Goal: Task Accomplishment & Management: Manage account settings

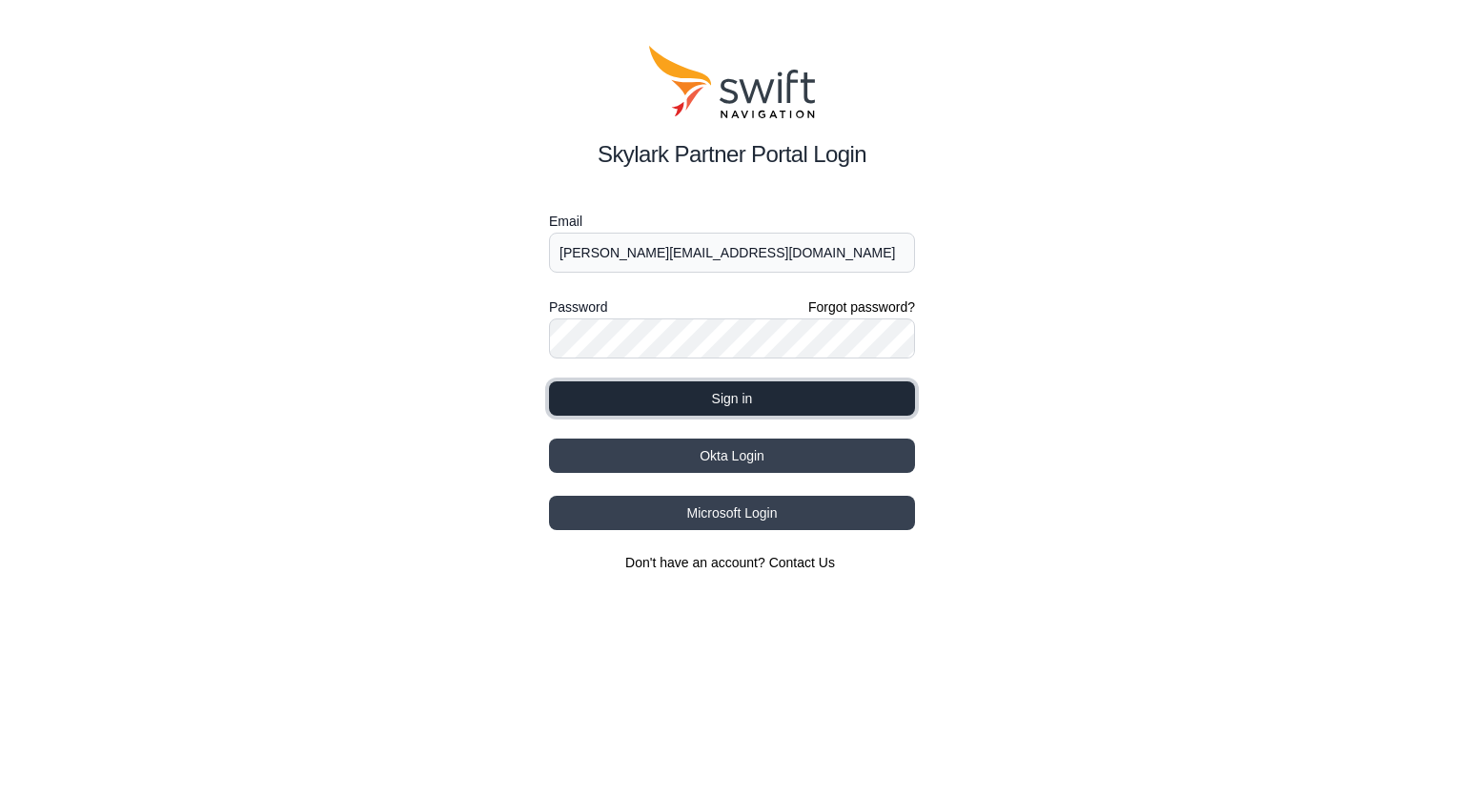
click at [747, 398] on button "Sign in" at bounding box center [732, 398] width 366 height 34
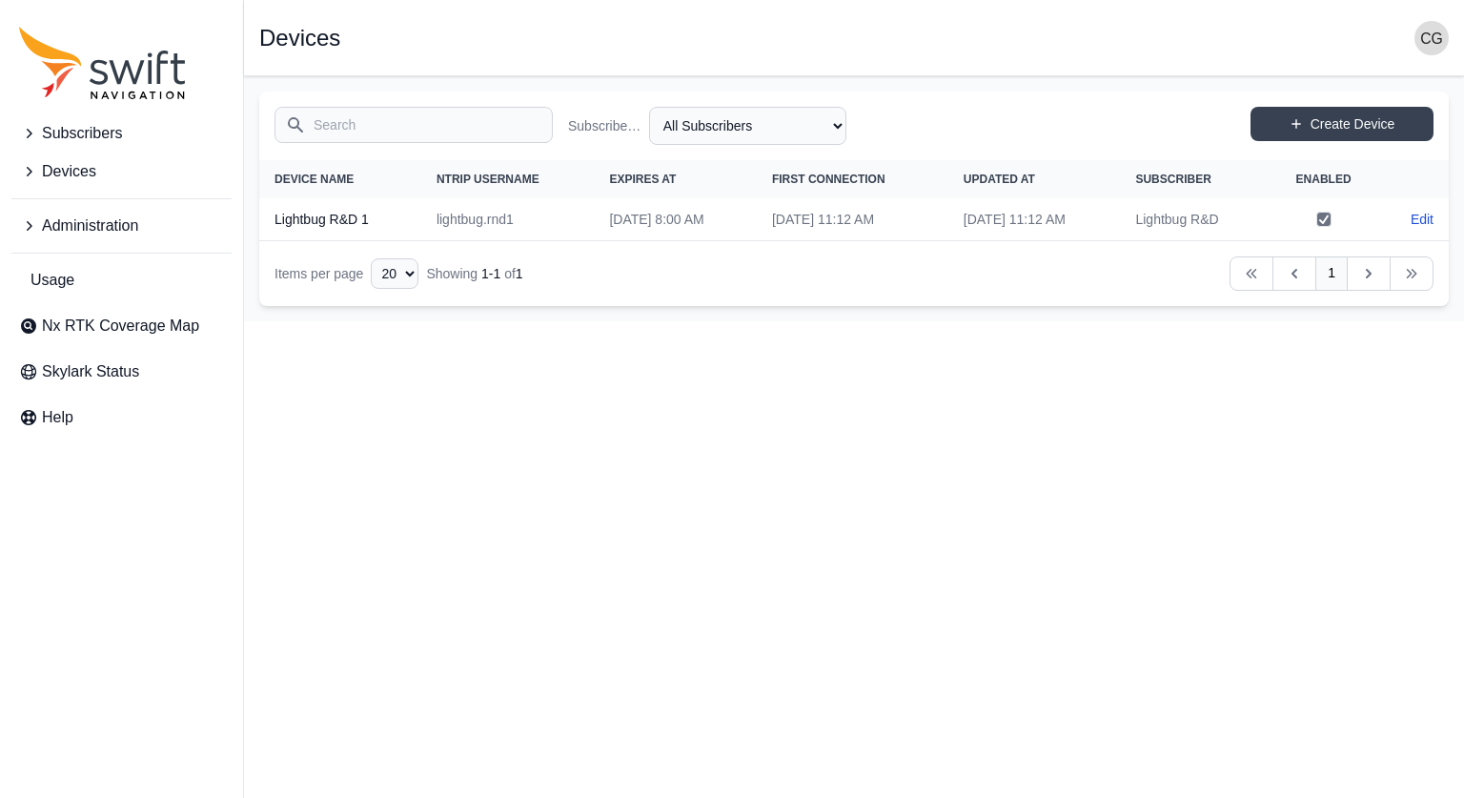
drag, startPoint x: 326, startPoint y: 221, endPoint x: 791, endPoint y: 217, distance: 465.1
click at [327, 221] on th "Lightbug R&D 1" at bounding box center [340, 219] width 162 height 43
click at [1426, 220] on link "Edit" at bounding box center [1422, 219] width 23 height 19
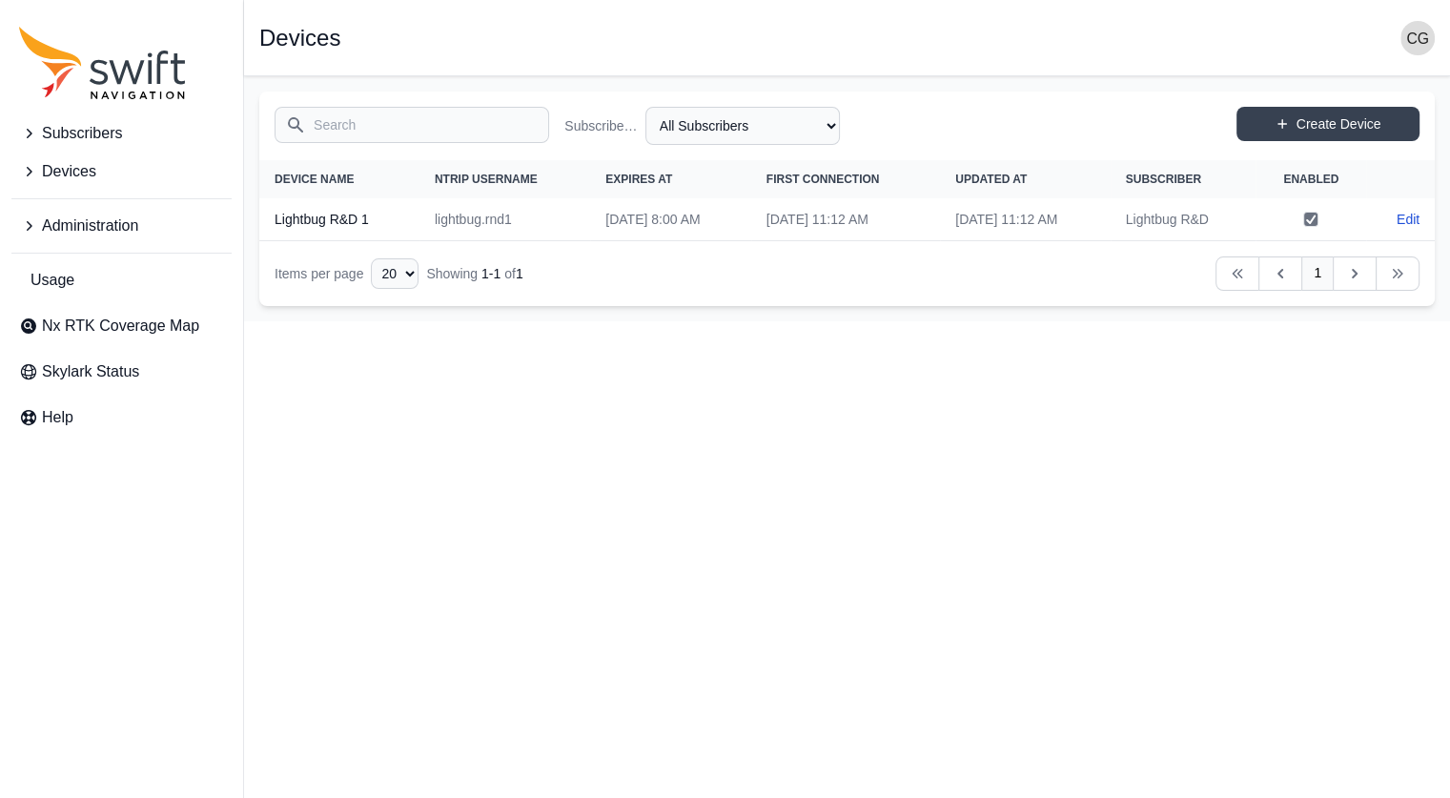
select select "c492457b-dc06-43ac-8658-292b68ffd0e0"
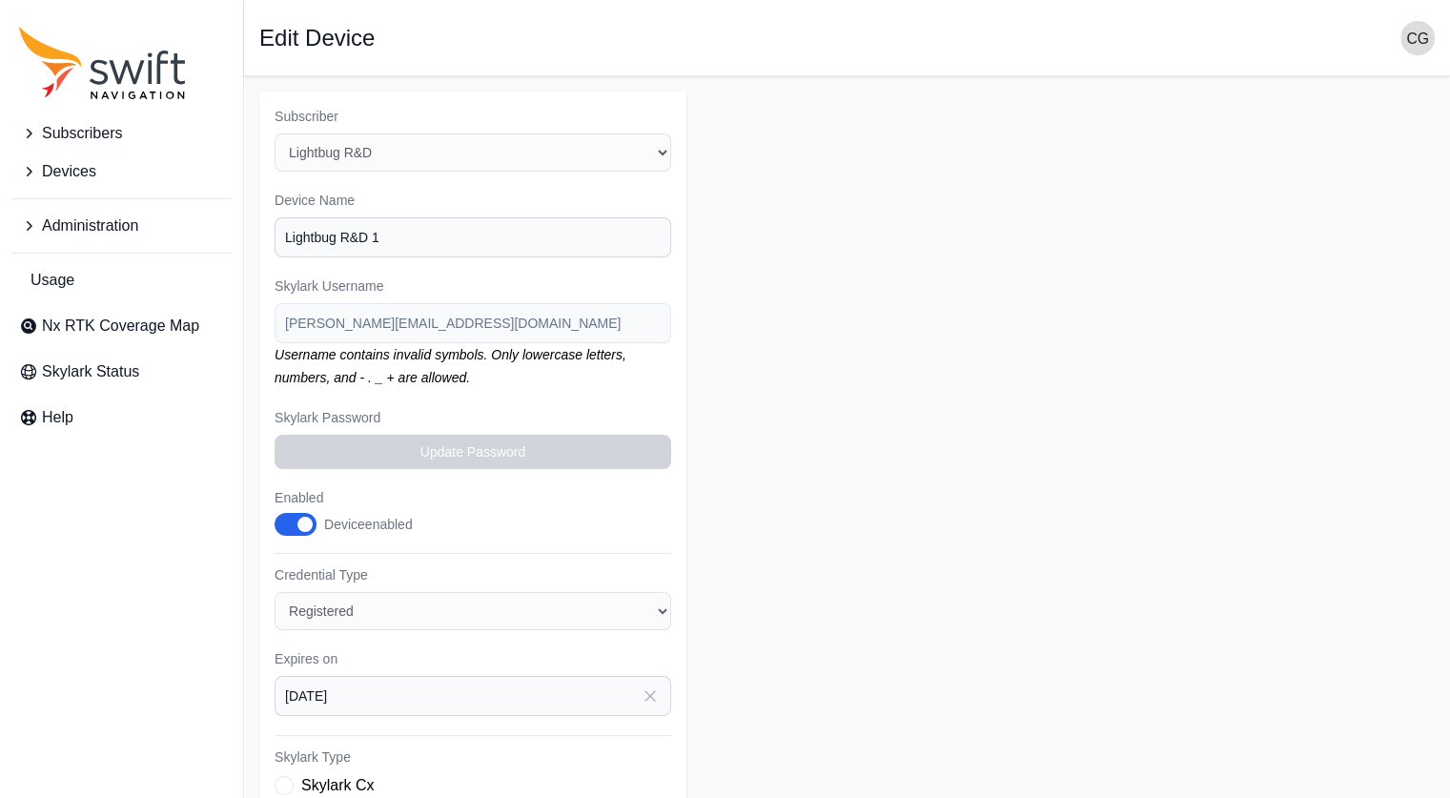
scroll to position [286, 0]
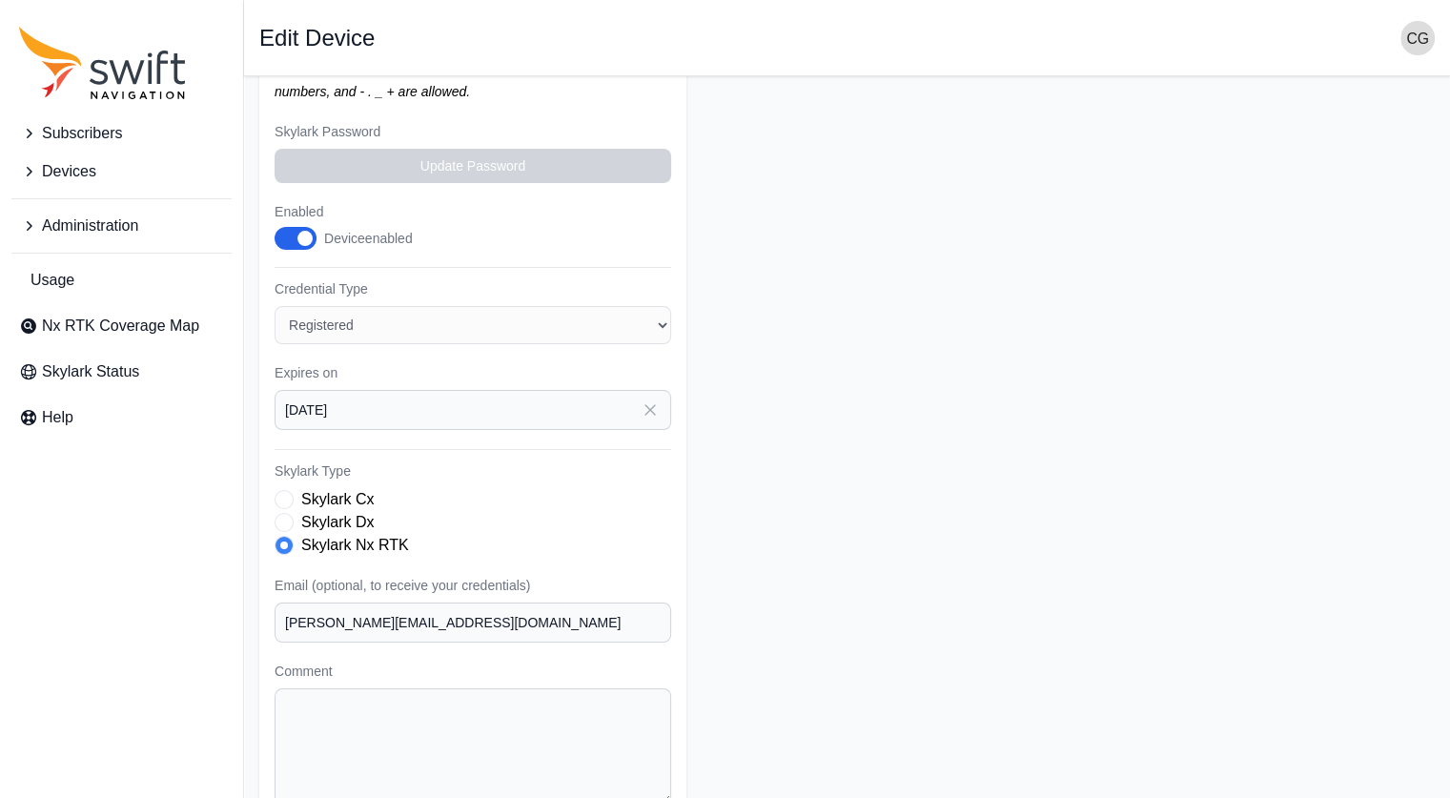
click at [334, 518] on label "Skylark Dx" at bounding box center [337, 522] width 72 height 23
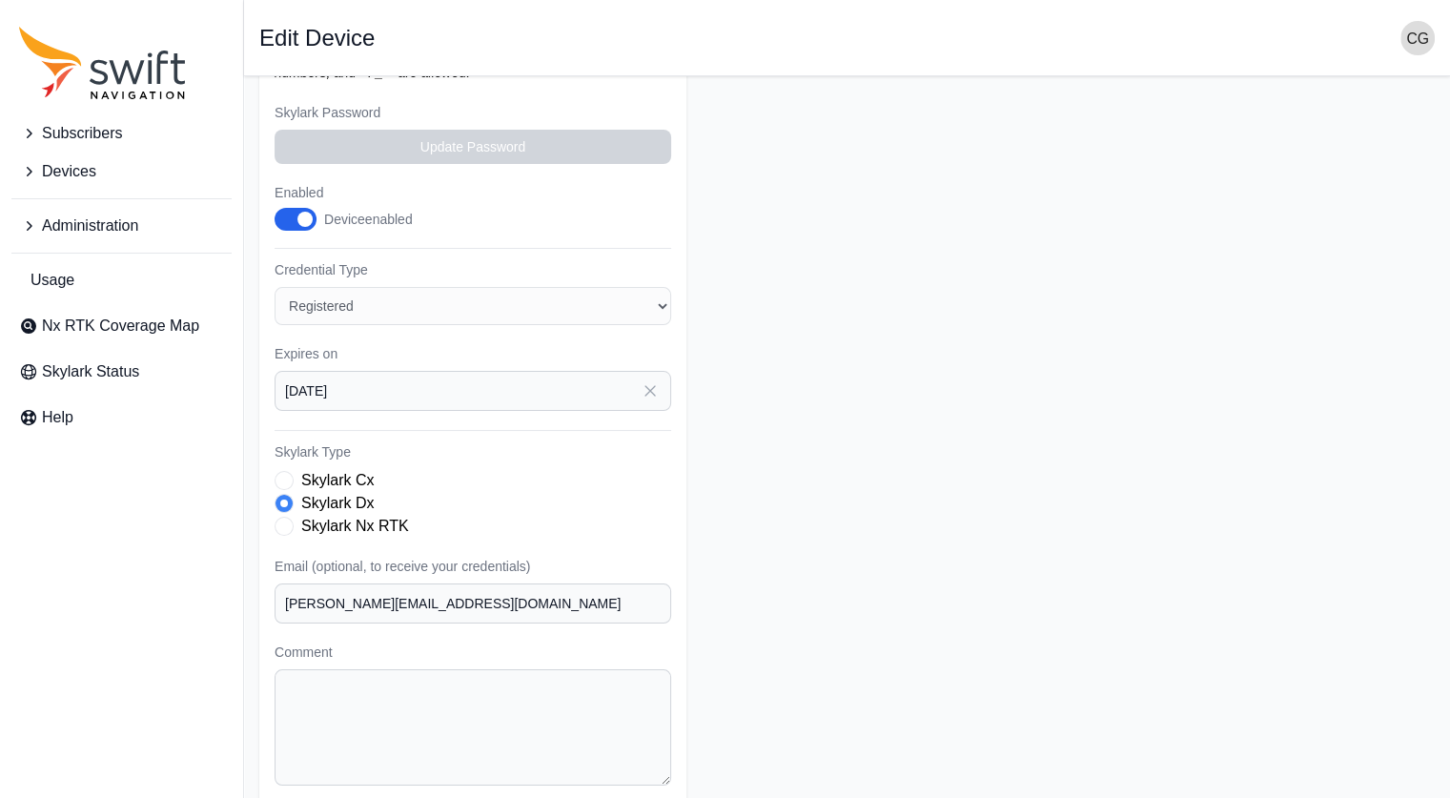
scroll to position [276, 0]
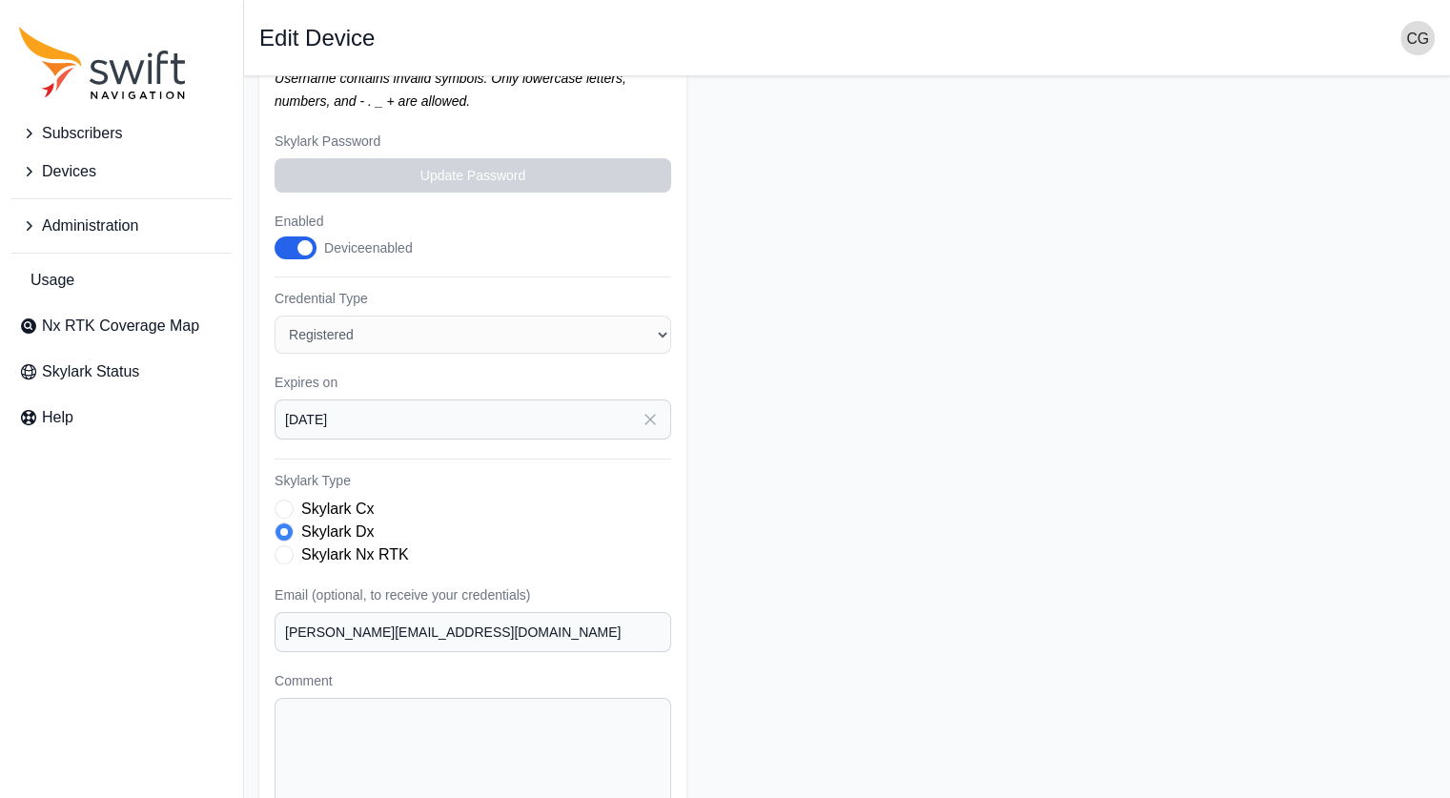
click at [825, 436] on form "Subscriber Select a Subscriber Lightbug R&D Device Name Lightbug R&D 1 Skylark …" at bounding box center [846, 348] width 1175 height 1067
